Goal: Task Accomplishment & Management: Complete application form

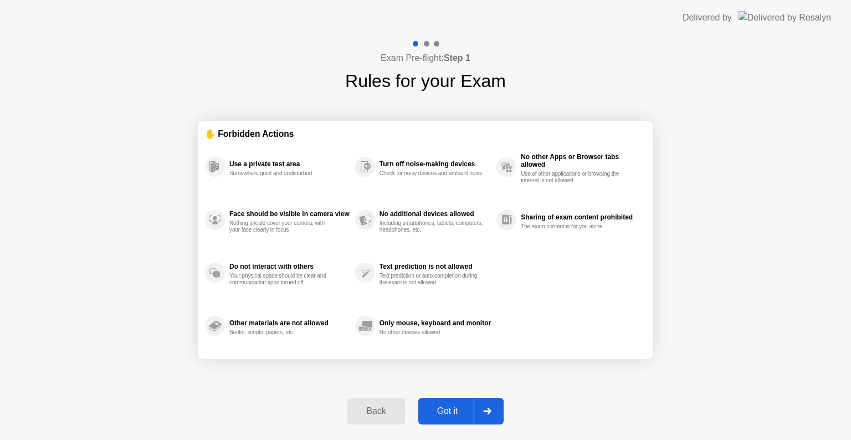
click at [440, 412] on div "Got it" at bounding box center [448, 411] width 52 height 10
select select "**********"
select select "*******"
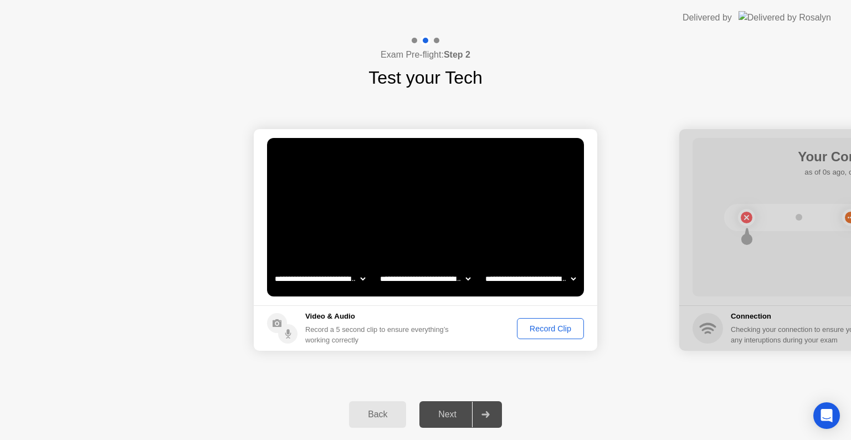
click at [542, 333] on div "Record Clip" at bounding box center [550, 328] width 59 height 9
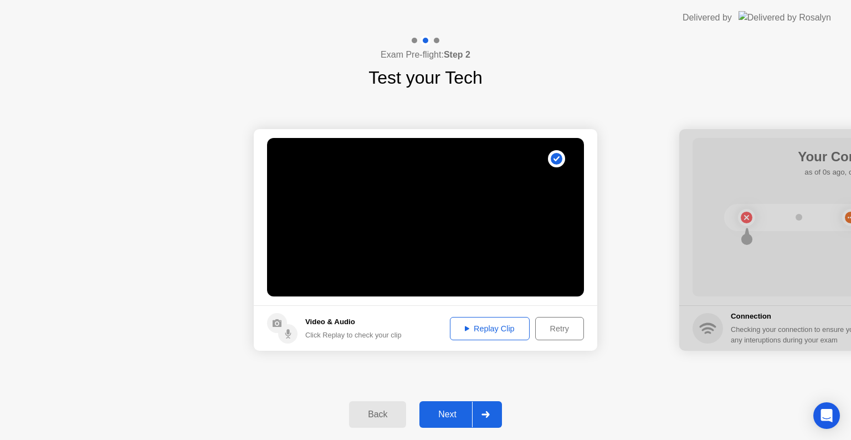
click at [465, 416] on div "Next" at bounding box center [447, 414] width 49 height 10
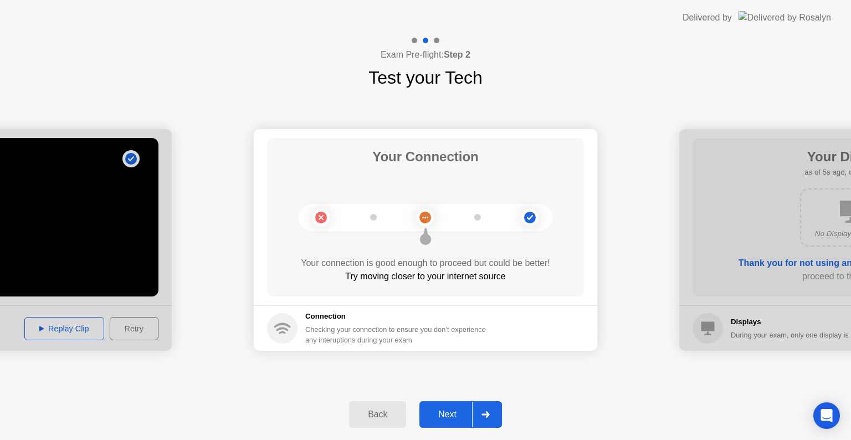
click at [455, 410] on div "Next" at bounding box center [447, 414] width 49 height 10
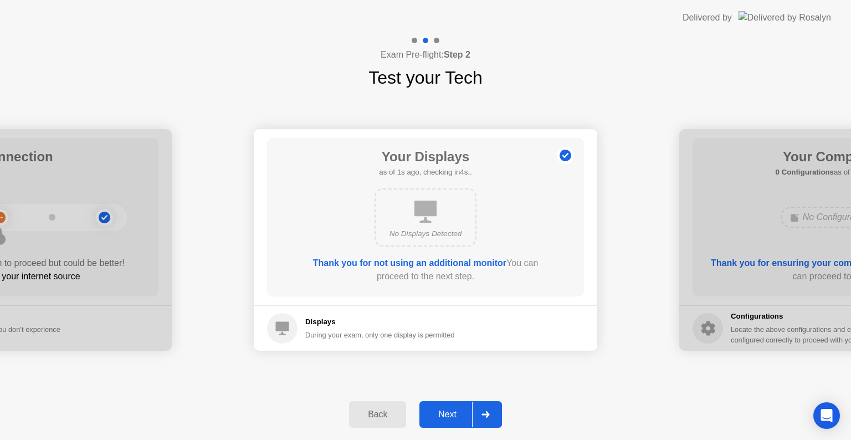
click at [452, 416] on div "Next" at bounding box center [447, 414] width 49 height 10
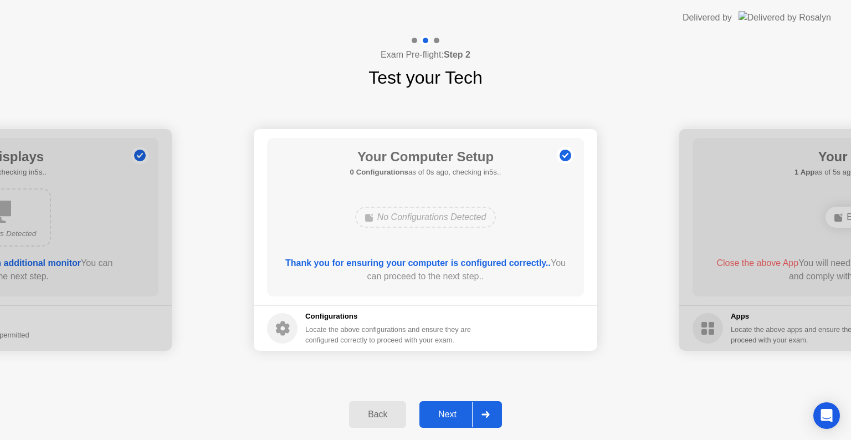
click at [452, 419] on div "Next" at bounding box center [447, 414] width 49 height 10
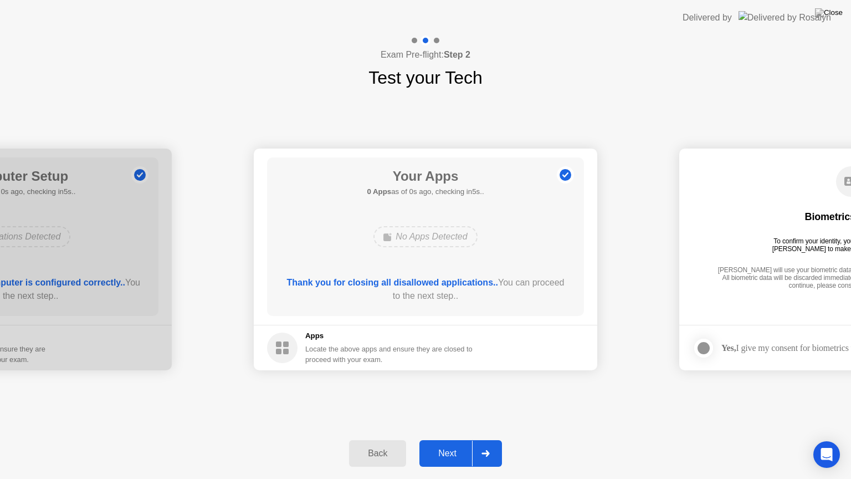
click at [453, 439] on button "Next" at bounding box center [460, 453] width 83 height 27
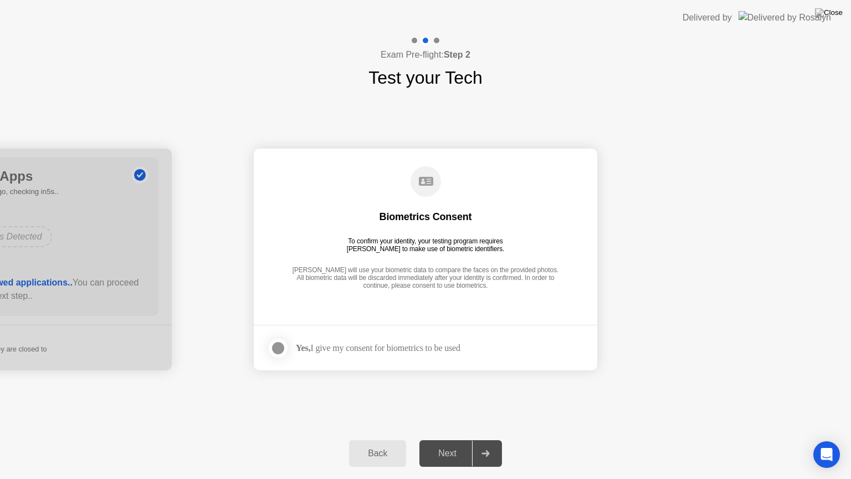
click at [310, 344] on strong "Yes," at bounding box center [303, 347] width 14 height 9
drag, startPoint x: 275, startPoint y: 343, endPoint x: 301, endPoint y: 363, distance: 33.2
click at [276, 345] on div at bounding box center [277, 347] width 13 height 13
click at [455, 439] on div "Next" at bounding box center [447, 453] width 49 height 10
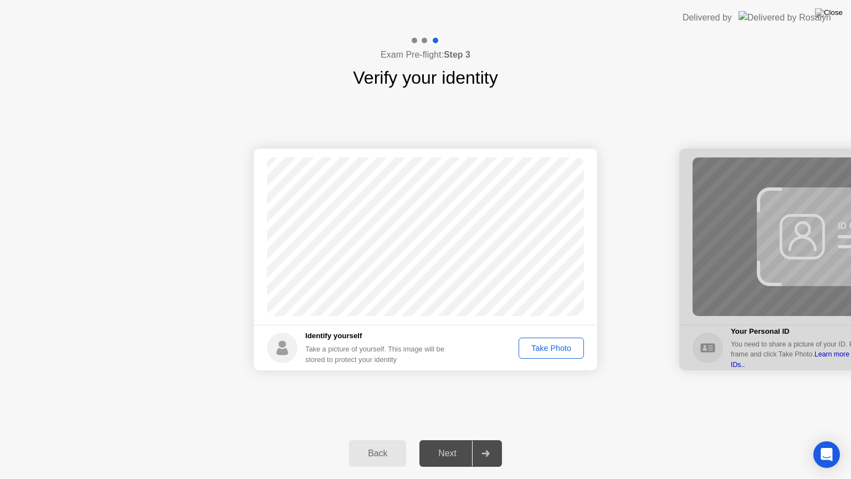
click at [548, 343] on div "Take Photo" at bounding box center [551, 347] width 58 height 9
click at [440, 439] on div "Next" at bounding box center [447, 453] width 49 height 10
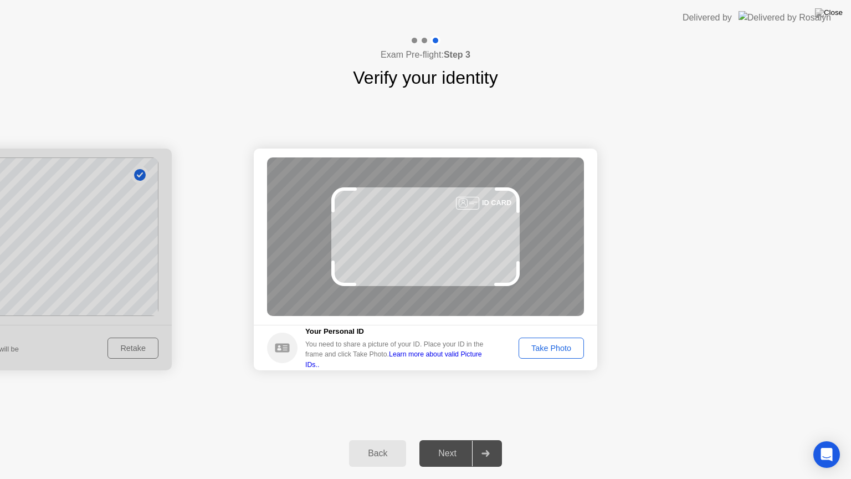
click at [564, 345] on div "Take Photo" at bounding box center [551, 347] width 58 height 9
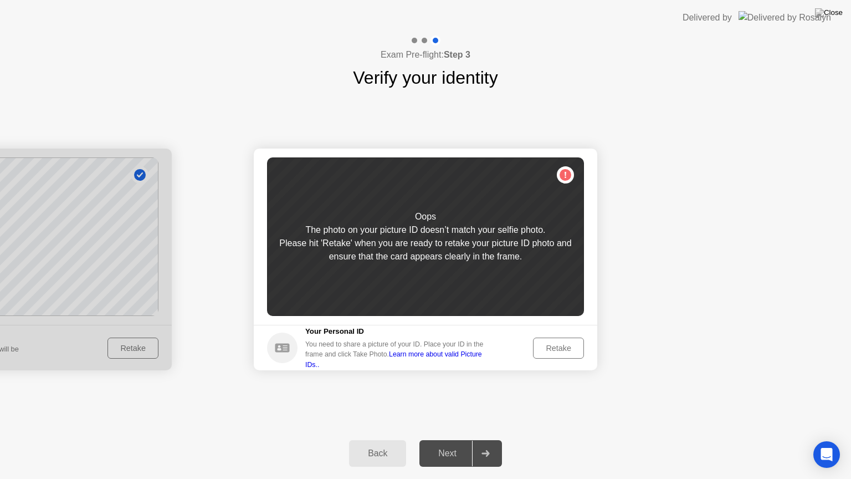
click at [558, 348] on div "Retake" at bounding box center [558, 347] width 43 height 9
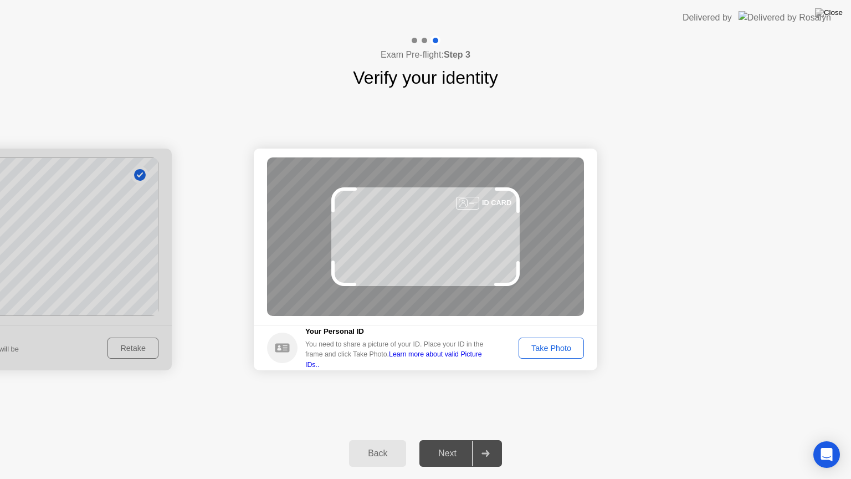
click at [560, 343] on div "Take Photo" at bounding box center [551, 347] width 58 height 9
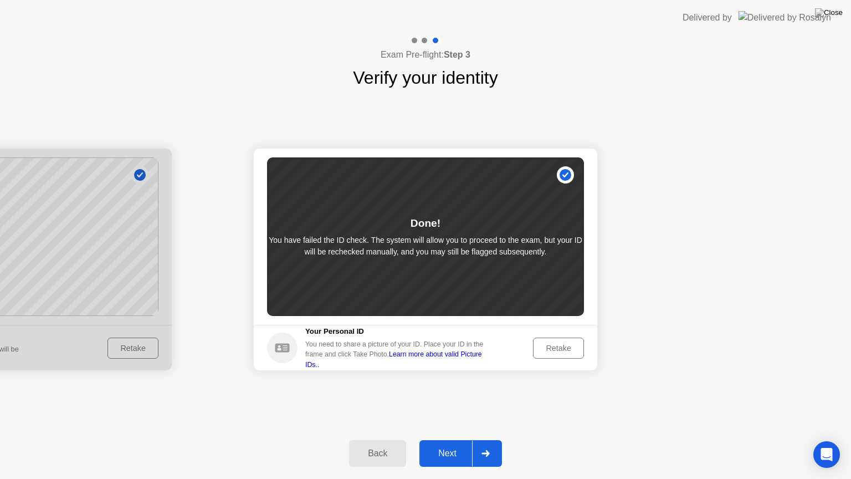
click at [442, 439] on div "Next" at bounding box center [447, 453] width 49 height 10
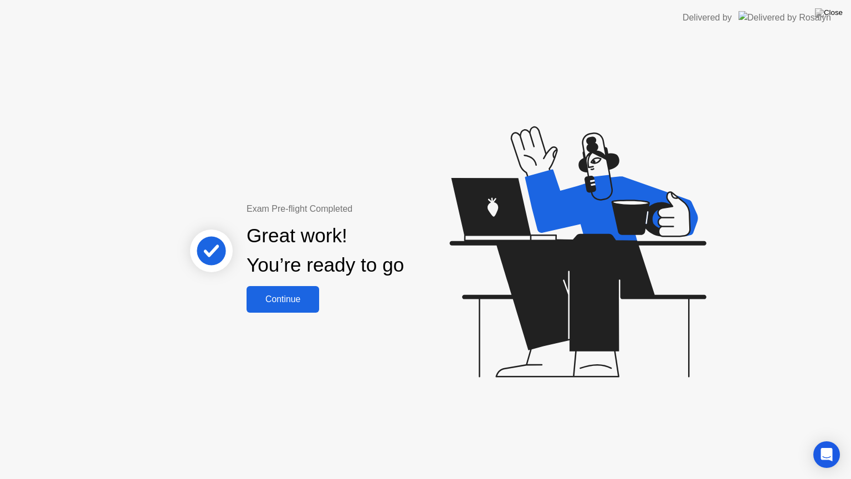
click at [273, 306] on button "Continue" at bounding box center [283, 299] width 73 height 27
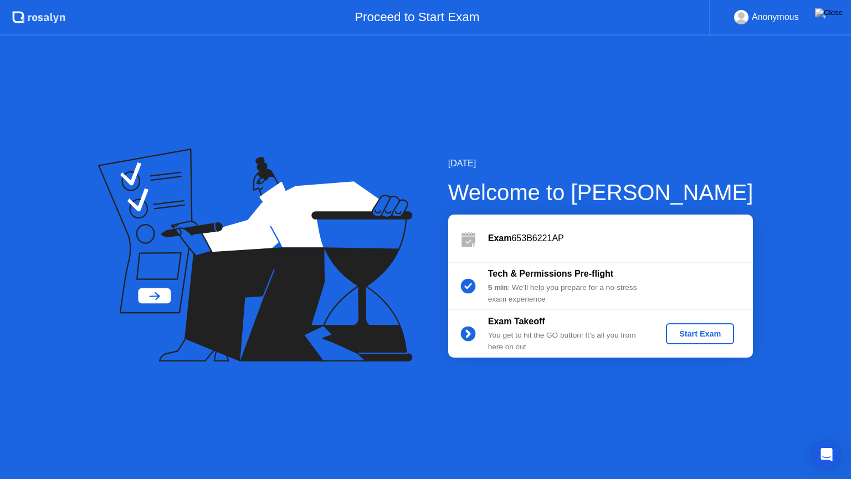
click at [710, 338] on div "Start Exam" at bounding box center [699, 333] width 59 height 9
